Goal: Entertainment & Leisure: Consume media (video, audio)

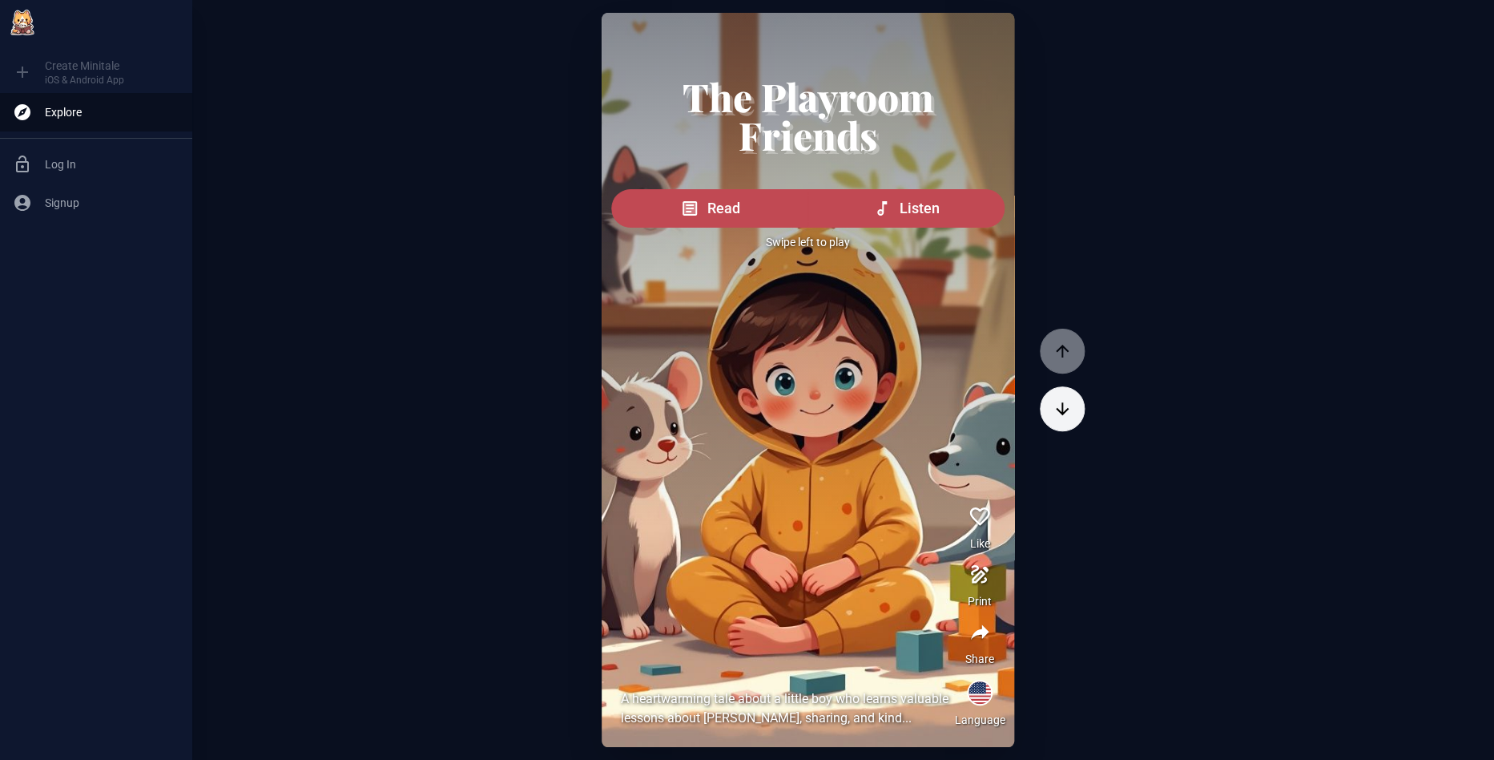
drag, startPoint x: 831, startPoint y: 302, endPoint x: 670, endPoint y: 284, distance: 162.0
click at [670, 284] on div "The Playroom Friends Read Listen Swipe left to play" at bounding box center [808, 163] width 413 height 301
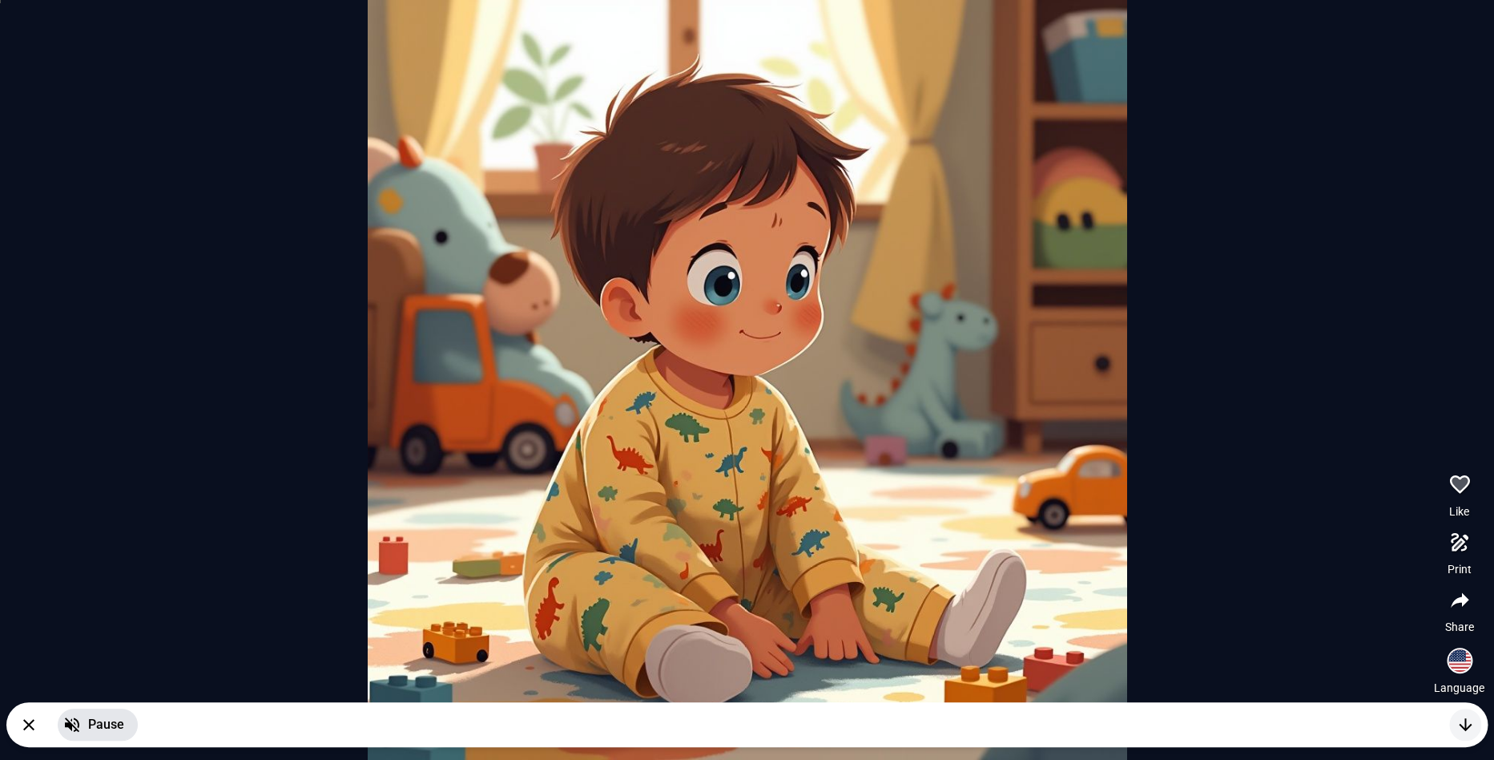
click at [79, 722] on icon "button" at bounding box center [72, 724] width 19 height 19
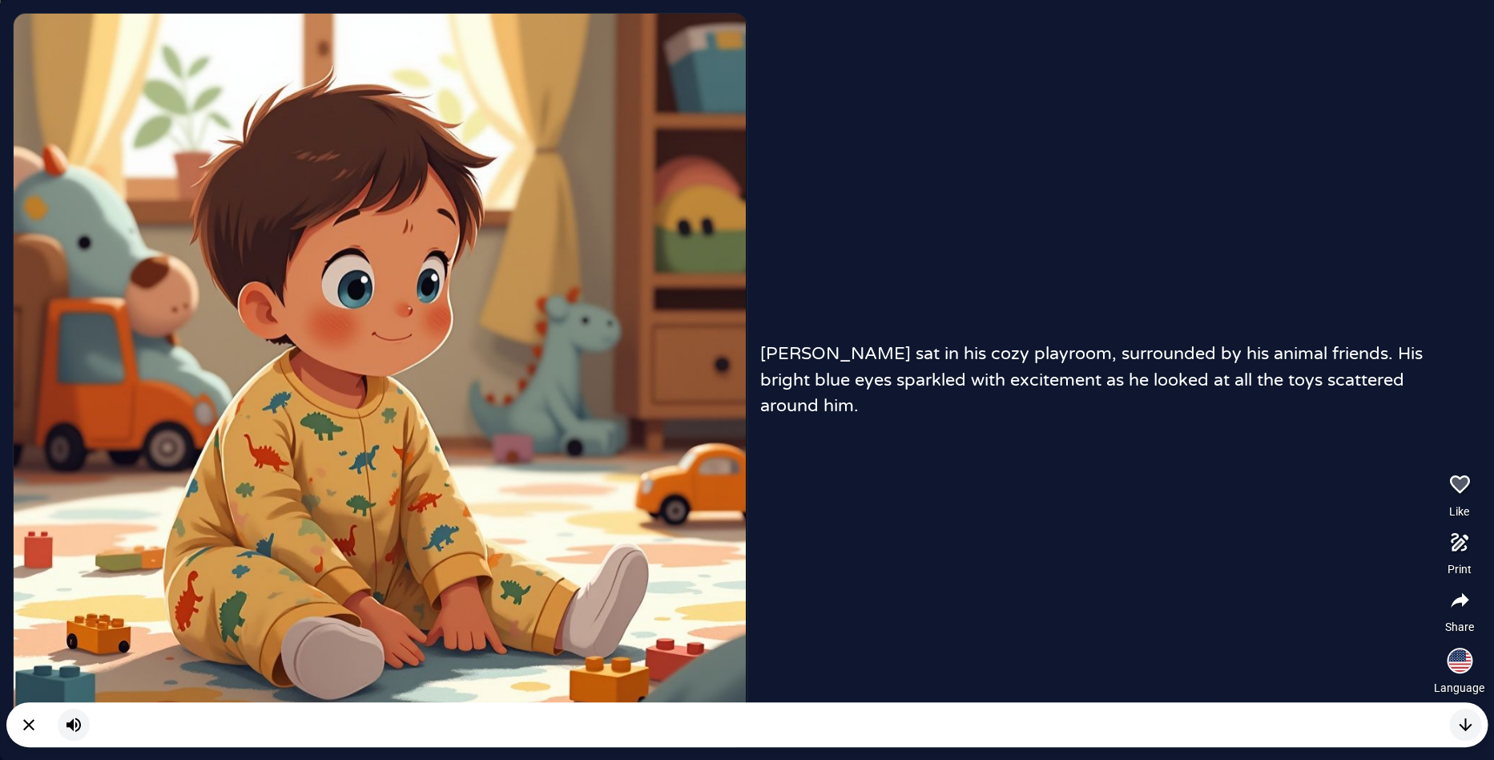
drag, startPoint x: 558, startPoint y: 381, endPoint x: 26, endPoint y: 345, distance: 532.4
click at [135, 347] on picture at bounding box center [380, 380] width 732 height 733
click at [1459, 669] on div "button" at bounding box center [1460, 660] width 22 height 22
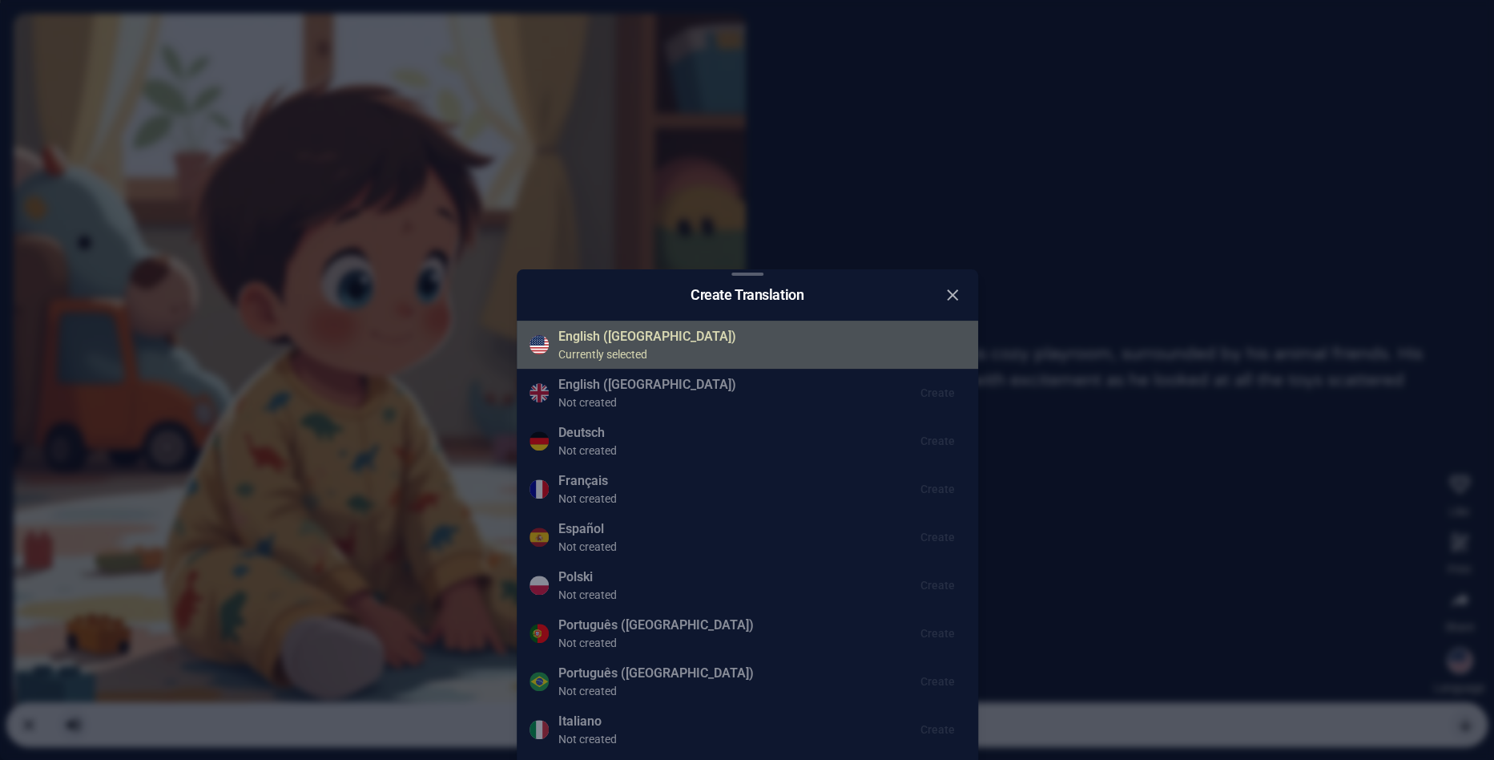
click at [593, 453] on ul "English ([GEOGRAPHIC_DATA]) Currently selected English ([GEOGRAPHIC_DATA]) Not …" at bounding box center [748, 537] width 462 height 446
click at [950, 296] on icon "close" at bounding box center [952, 294] width 11 height 11
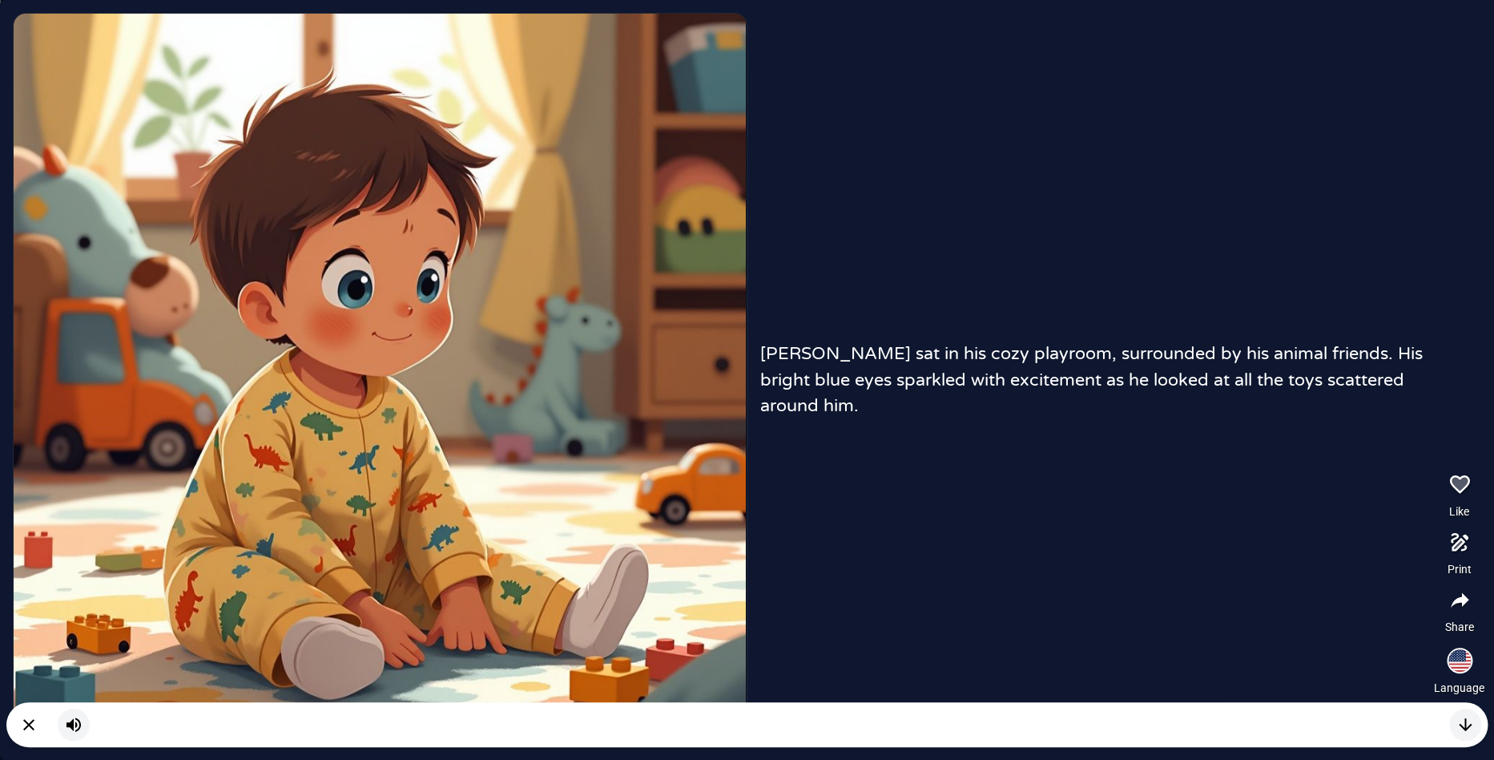
drag, startPoint x: 461, startPoint y: 300, endPoint x: 151, endPoint y: 277, distance: 310.1
click at [167, 279] on picture at bounding box center [380, 380] width 732 height 733
click at [732, 324] on picture at bounding box center [380, 380] width 732 height 733
